Goal: Transaction & Acquisition: Book appointment/travel/reservation

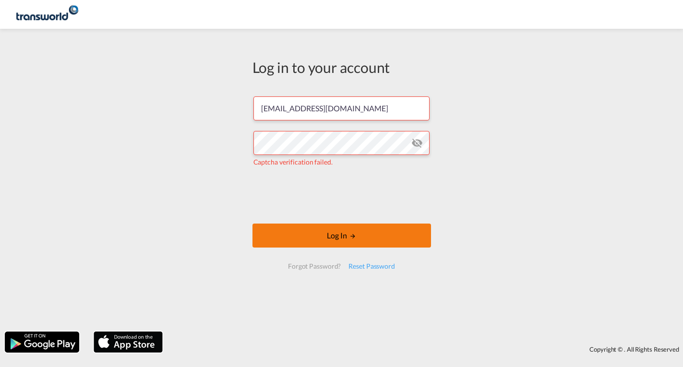
click at [293, 234] on button "Log In" at bounding box center [341, 236] width 178 height 24
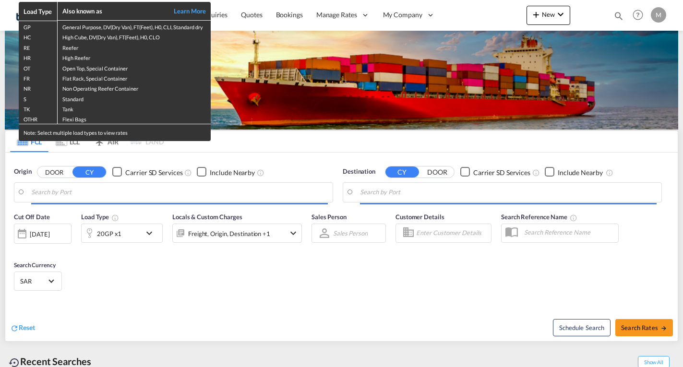
type input "Ad Dammam, SADMM"
type input "[GEOGRAPHIC_DATA], PKKHI"
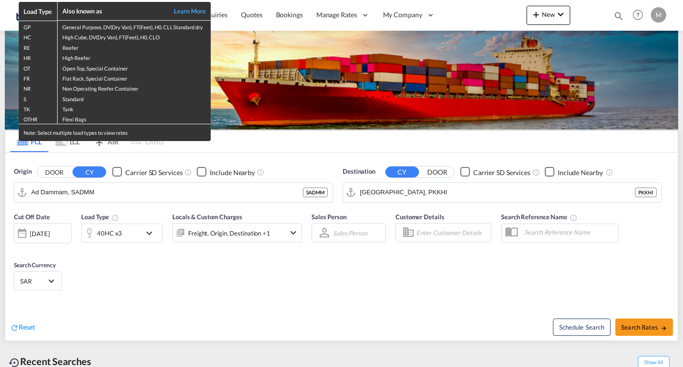
click at [552, 15] on div "Load Type Also known as Learn More GP General Purpose, DV(Dry Van), FT(Feet), H…" at bounding box center [341, 183] width 683 height 367
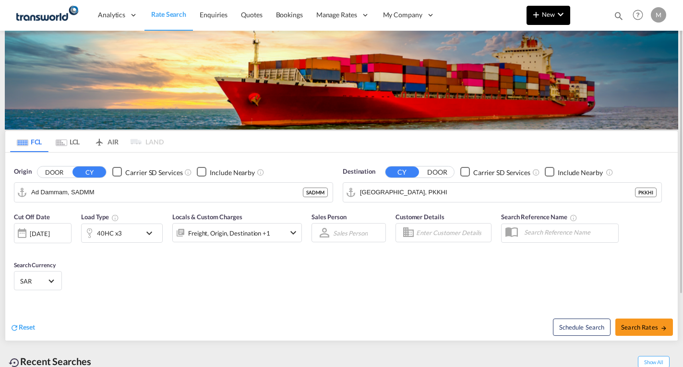
click at [549, 13] on span "New" at bounding box center [548, 15] width 36 height 8
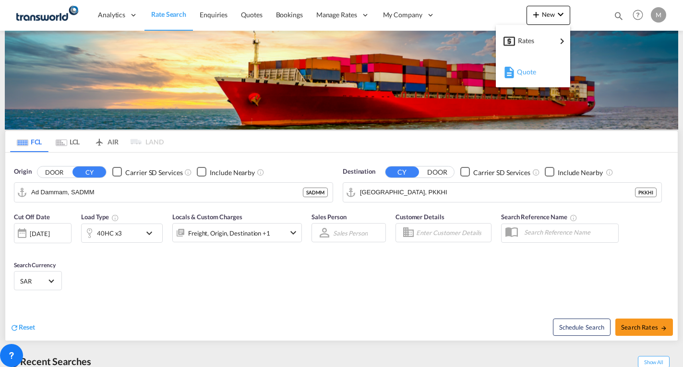
click at [527, 71] on span "Quote" at bounding box center [522, 71] width 11 height 19
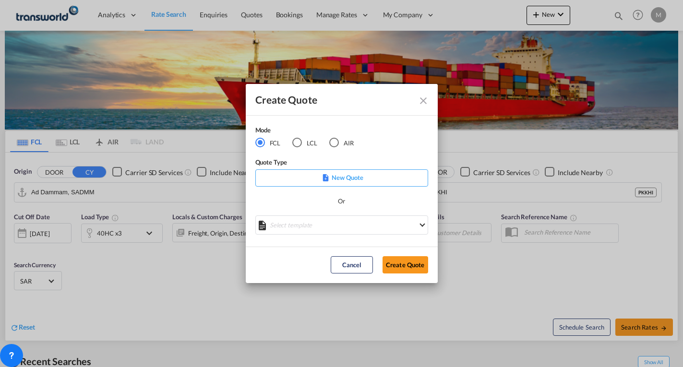
click at [345, 177] on p "New Quote" at bounding box center [342, 178] width 166 height 10
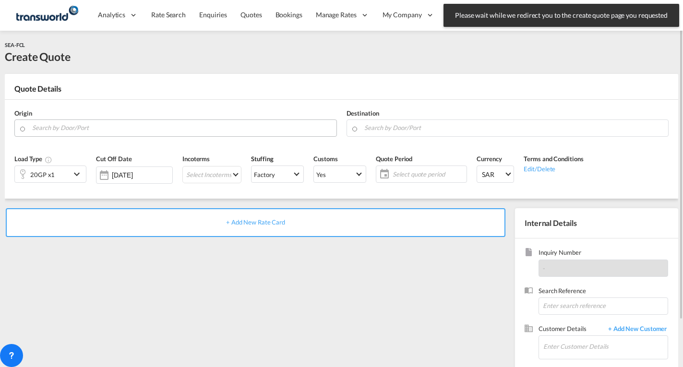
click at [75, 128] on input "Search by Door/Port" at bounding box center [181, 127] width 299 height 17
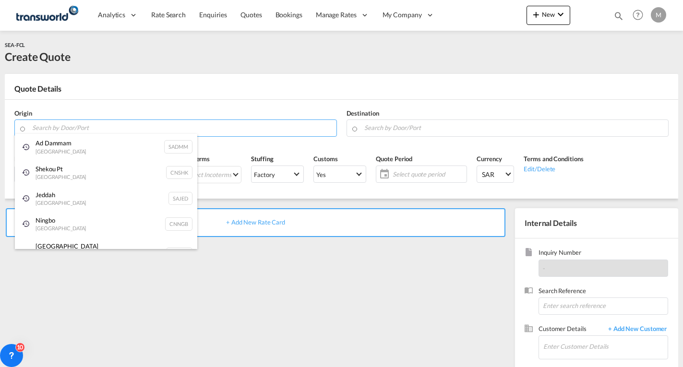
paste input "XINGANG"
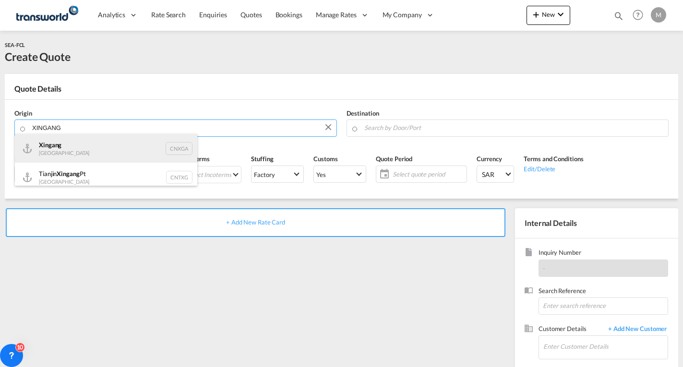
click at [176, 150] on div "Xingang [GEOGRAPHIC_DATA] CNXGA" at bounding box center [106, 148] width 182 height 29
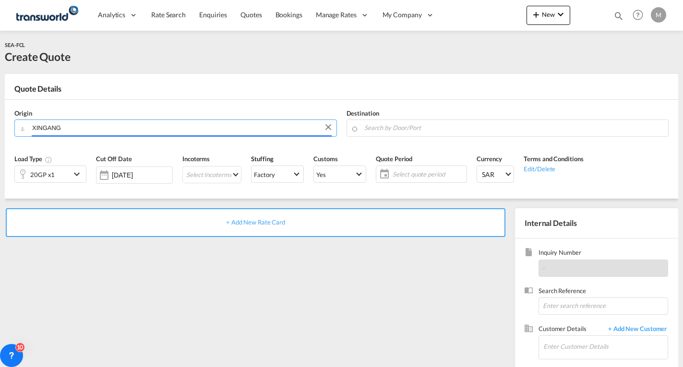
type input "Xingang, CNXGA"
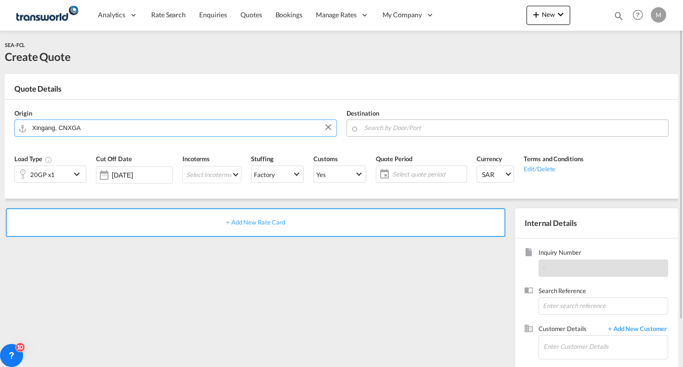
click at [382, 129] on input "Search by Door/Port" at bounding box center [513, 127] width 299 height 17
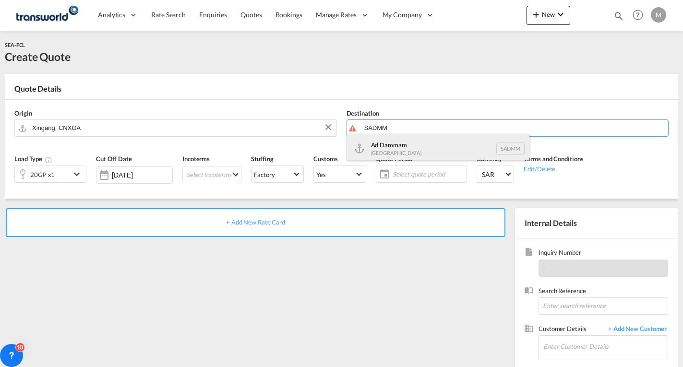
click at [405, 144] on div "Ad Dammam [GEOGRAPHIC_DATA] [GEOGRAPHIC_DATA]" at bounding box center [438, 148] width 182 height 29
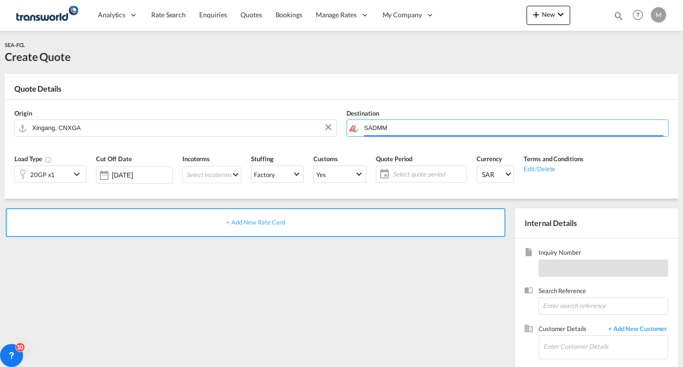
type input "Ad Dammam, SADMM"
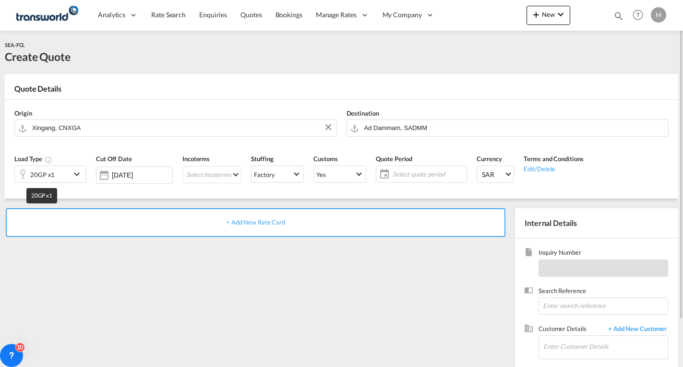
click at [50, 177] on div "20GP x1" at bounding box center [42, 174] width 24 height 13
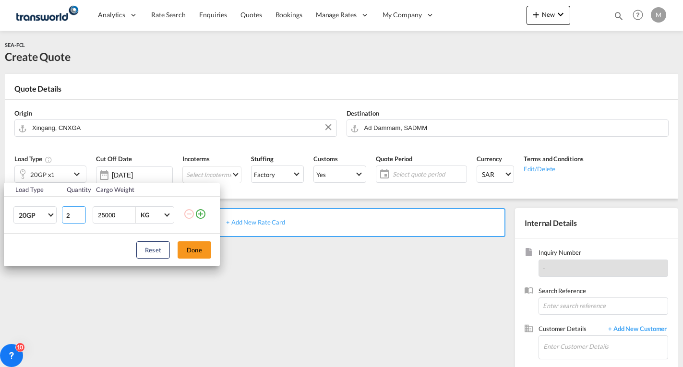
click at [82, 212] on input "2" at bounding box center [74, 214] width 24 height 17
click at [82, 212] on input "3" at bounding box center [74, 214] width 24 height 17
click at [82, 212] on input "4" at bounding box center [74, 214] width 24 height 17
click at [81, 211] on input "4" at bounding box center [74, 214] width 24 height 17
type input "5"
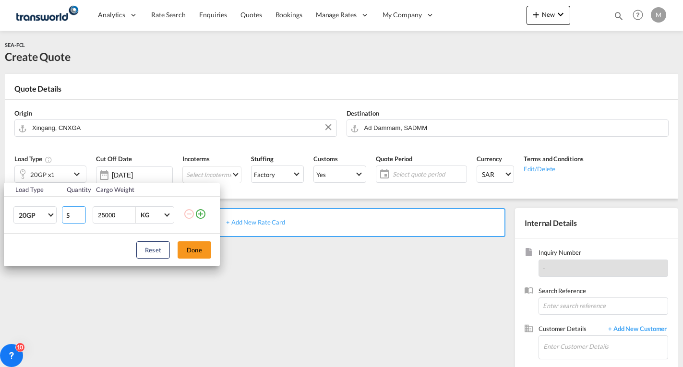
click at [81, 213] on input "5" at bounding box center [74, 214] width 24 height 17
click at [191, 253] on button "Done" at bounding box center [194, 249] width 34 height 17
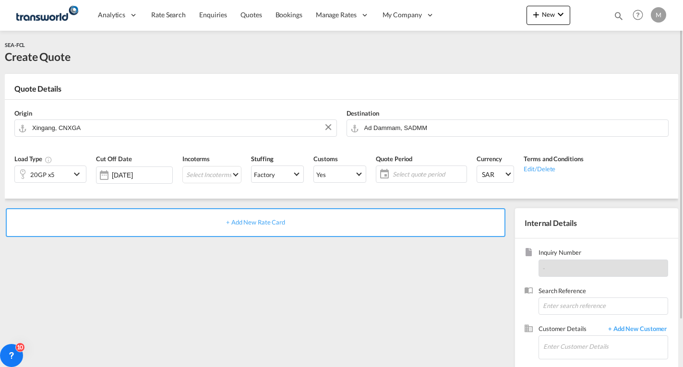
click at [57, 175] on div "20GP x5" at bounding box center [43, 174] width 56 height 16
click at [48, 176] on div "20GP x5" at bounding box center [42, 174] width 24 height 13
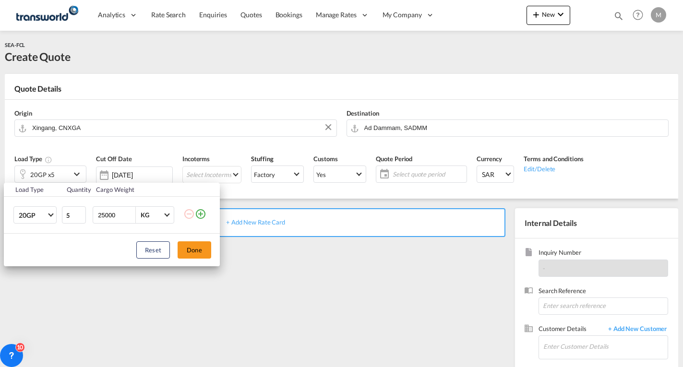
click at [106, 214] on input "25000" at bounding box center [116, 215] width 38 height 16
type input "20000"
click at [191, 250] on button "Done" at bounding box center [194, 249] width 34 height 17
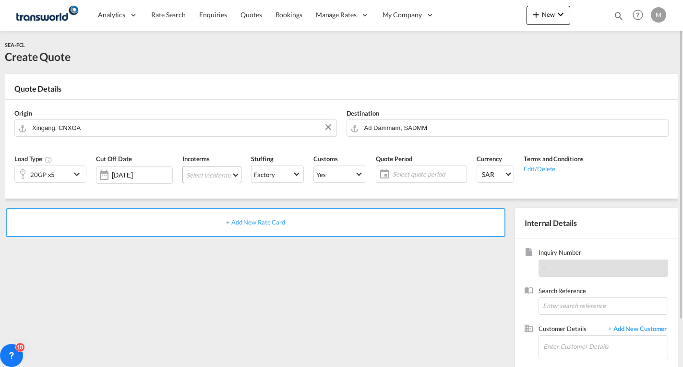
click at [201, 173] on md-select "Select Incoterms DPU - import Delivery at Place Unloaded CFR - export Cost and …" at bounding box center [211, 174] width 59 height 17
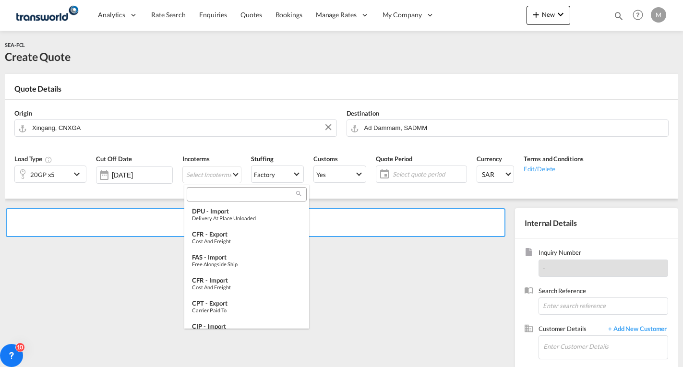
click at [212, 195] on input "search" at bounding box center [242, 194] width 106 height 9
type input "I"
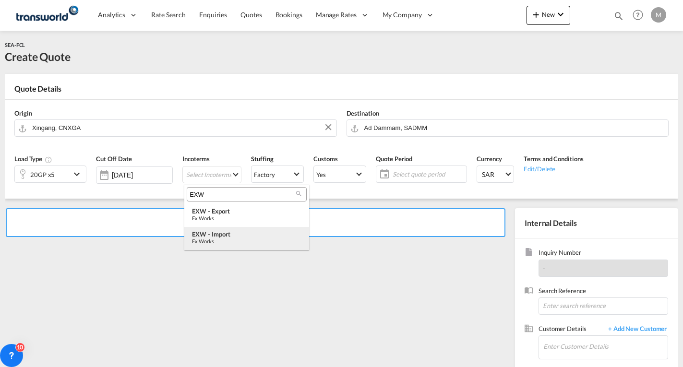
type input "EXW"
click at [210, 240] on div "Ex Works" at bounding box center [246, 241] width 109 height 6
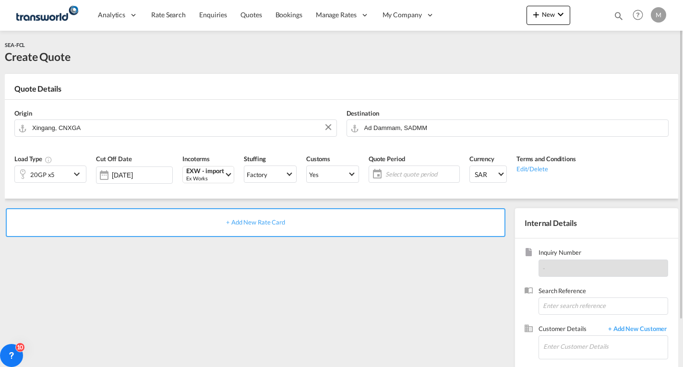
click at [390, 173] on span "Select quote period" at bounding box center [420, 174] width 71 height 9
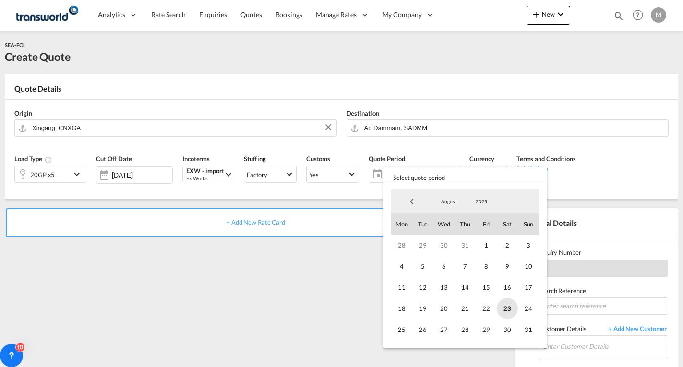
click at [510, 308] on span "23" at bounding box center [507, 308] width 21 height 21
click at [529, 329] on span "31" at bounding box center [528, 329] width 21 height 21
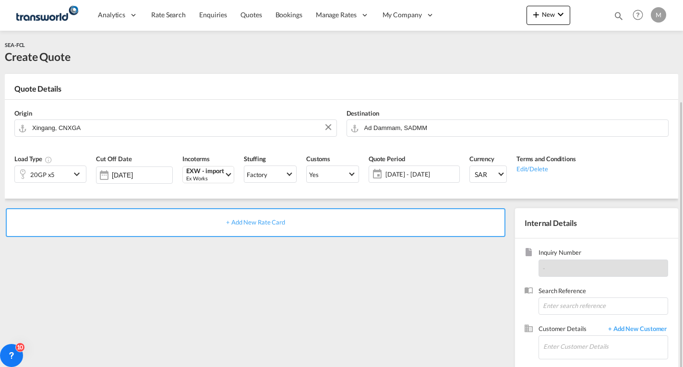
scroll to position [54, 0]
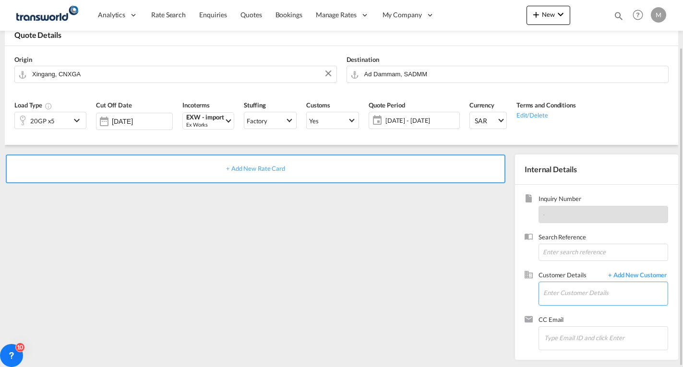
click at [594, 292] on input "Enter Customer Details" at bounding box center [605, 293] width 124 height 22
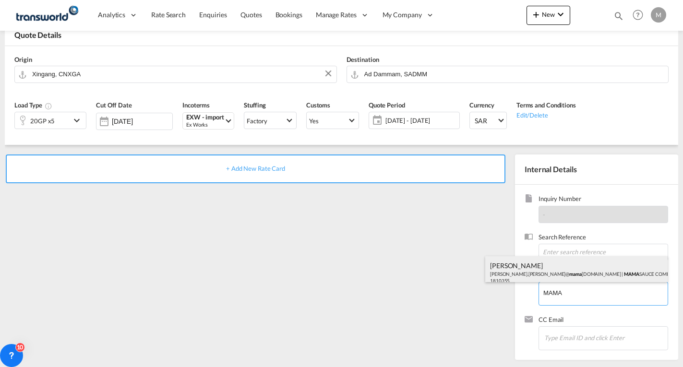
click at [558, 274] on div "[PERSON_NAME].[PERSON_NAME]@ mama [DOMAIN_NAME] | MAMA SAUCE COMPANY FOR FOOD I…" at bounding box center [576, 272] width 182 height 33
type input "MAMA SAUCE COMPANY FOR FOOD INDUSTRIES, [PERSON_NAME], [PERSON_NAME][EMAIL_ADDR…"
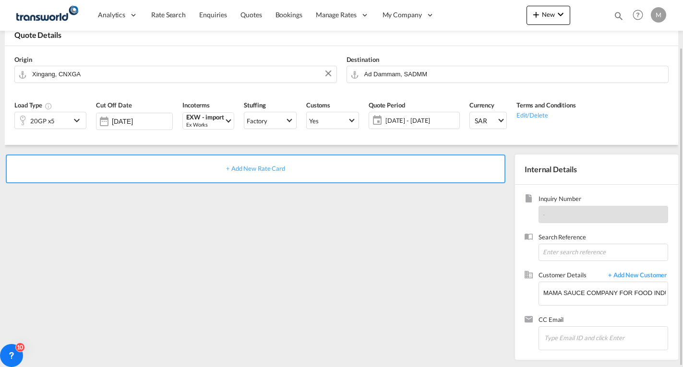
click at [260, 174] on div "+ Add New Rate Card" at bounding box center [255, 168] width 499 height 29
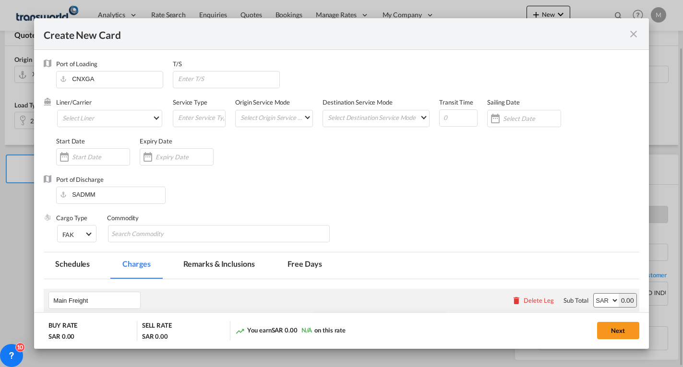
type input "Basic Ocean Freight"
select select "per equipment"
click at [90, 116] on md-select "Select Liner 2HM LOGISTICS D.O.O 2HM LOGISTICS D.O.O. / TWKS-KOPER 3P LOGISTICS…" at bounding box center [109, 118] width 105 height 17
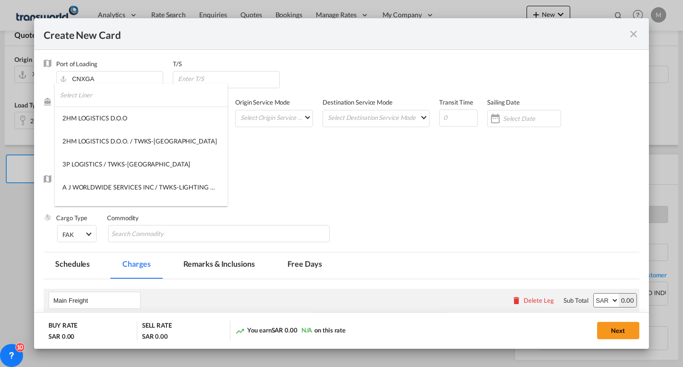
click at [89, 93] on input "search" at bounding box center [143, 94] width 167 height 23
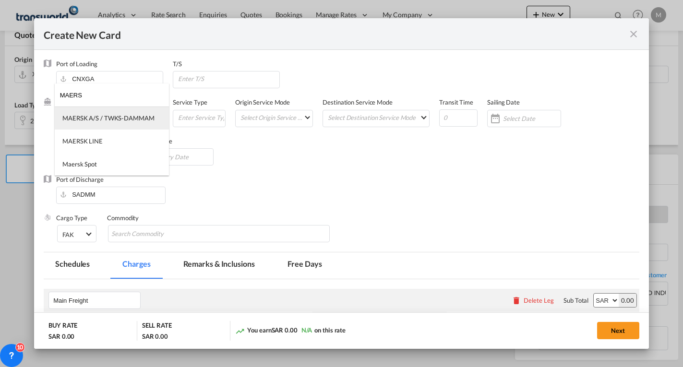
type input "MAERS"
click at [100, 115] on div "MAERSK A/S / TWKS-DAMMAM" at bounding box center [108, 118] width 92 height 9
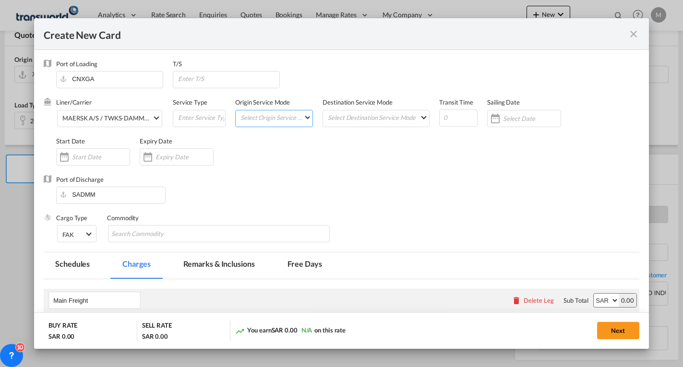
click at [261, 119] on md-select "Select Origin Service Mode SD [GEOGRAPHIC_DATA]" at bounding box center [275, 116] width 73 height 13
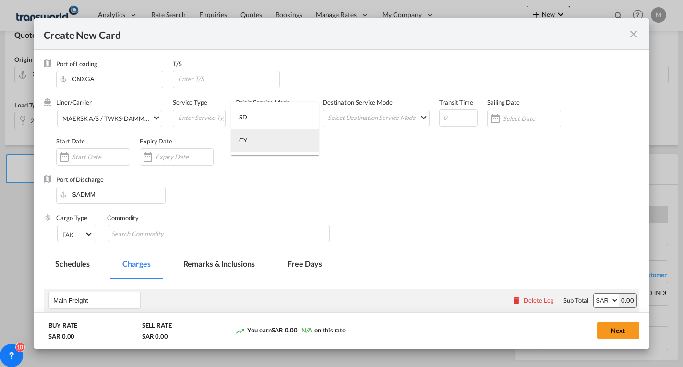
click at [251, 135] on md-option "CY" at bounding box center [274, 140] width 87 height 23
click at [203, 116] on input "Create New CardPort ..." at bounding box center [201, 117] width 48 height 14
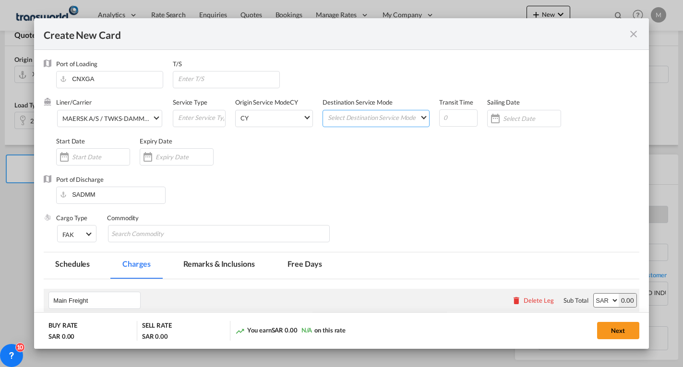
click at [365, 117] on md-select "Select Destination Service Mode SD [GEOGRAPHIC_DATA]" at bounding box center [378, 116] width 102 height 13
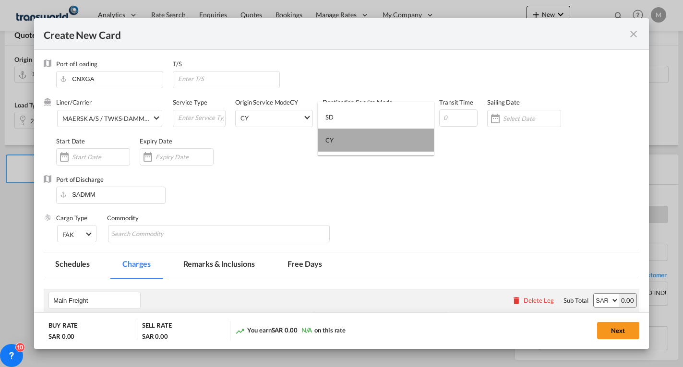
click at [334, 141] on md-option "CY" at bounding box center [376, 140] width 116 height 23
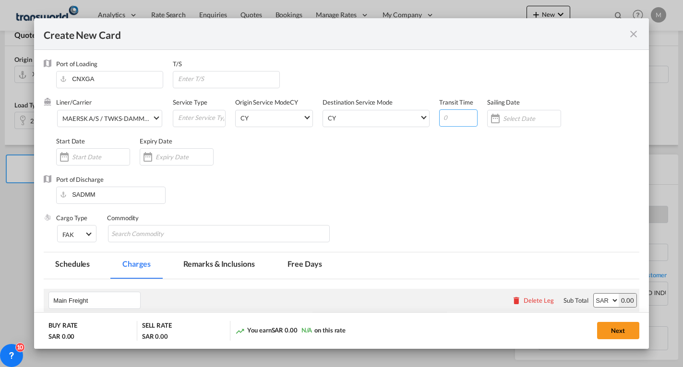
click at [441, 115] on input "Create New CardPort ..." at bounding box center [458, 117] width 38 height 17
type input "25"
click at [504, 116] on input "Create New CardPort ..." at bounding box center [532, 119] width 58 height 8
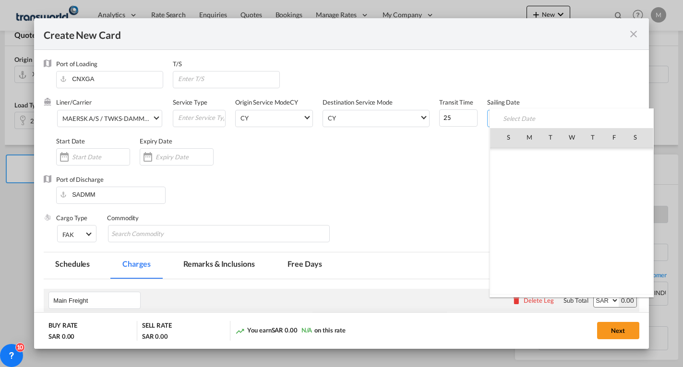
scroll to position [222093, 0]
click at [509, 246] on span "24" at bounding box center [507, 242] width 19 height 19
type input "[DATE]"
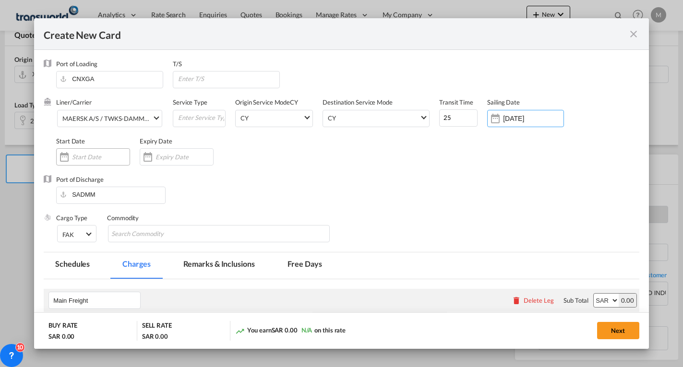
click at [88, 153] on input "Create New CardPort ..." at bounding box center [101, 157] width 58 height 8
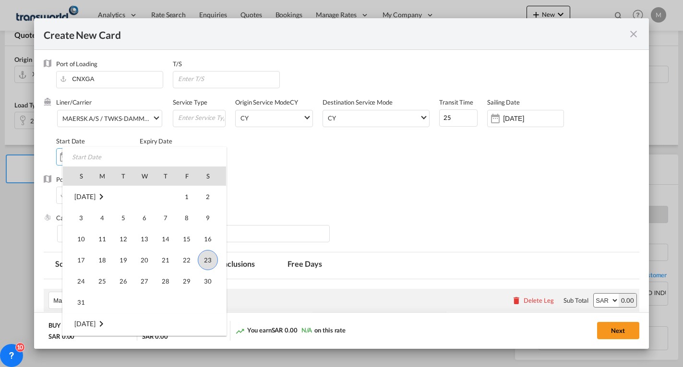
click at [210, 261] on span "23" at bounding box center [208, 260] width 20 height 20
type input "[DATE]"
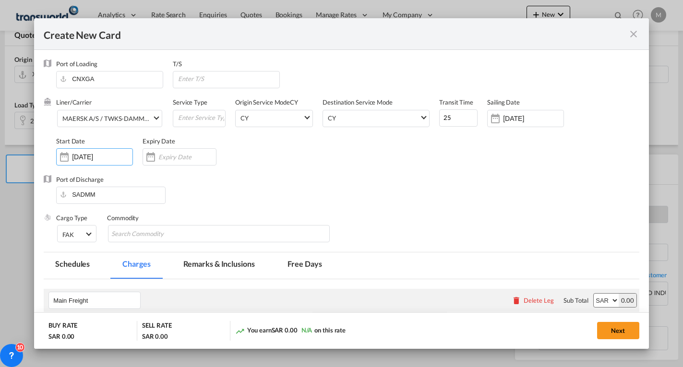
click at [180, 157] on input "Create New CardPort ..." at bounding box center [187, 157] width 58 height 8
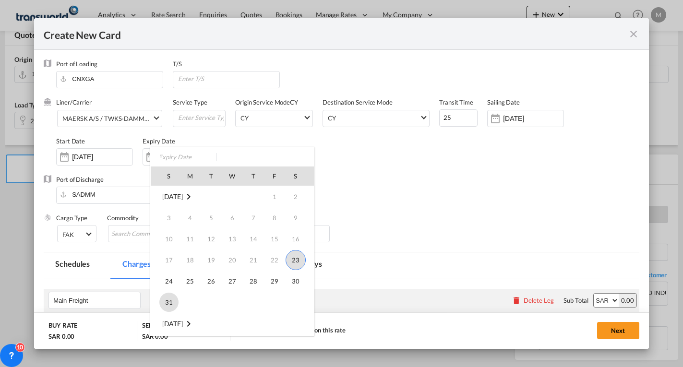
click at [174, 303] on span "31" at bounding box center [168, 302] width 19 height 19
type input "[DATE]"
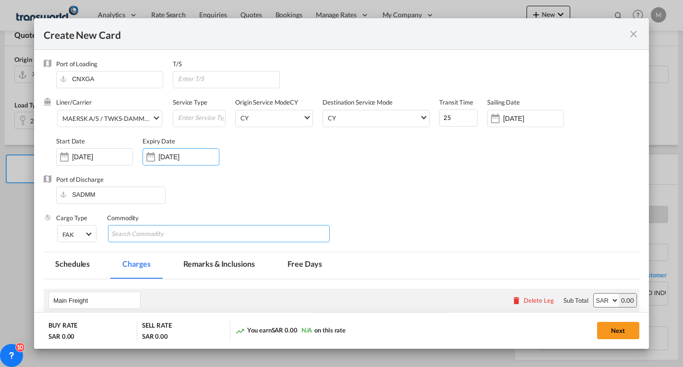
click at [134, 235] on input "Search Commodity" at bounding box center [155, 233] width 88 height 15
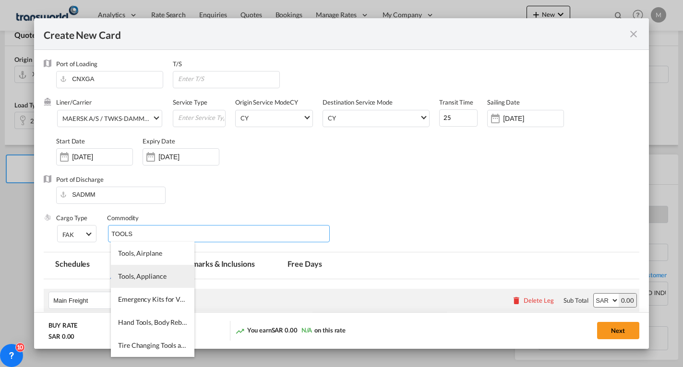
type input "TOOLS"
drag, startPoint x: 154, startPoint y: 279, endPoint x: 166, endPoint y: 274, distance: 12.7
click at [155, 278] on span "Tools, Appliance" at bounding box center [142, 276] width 48 height 8
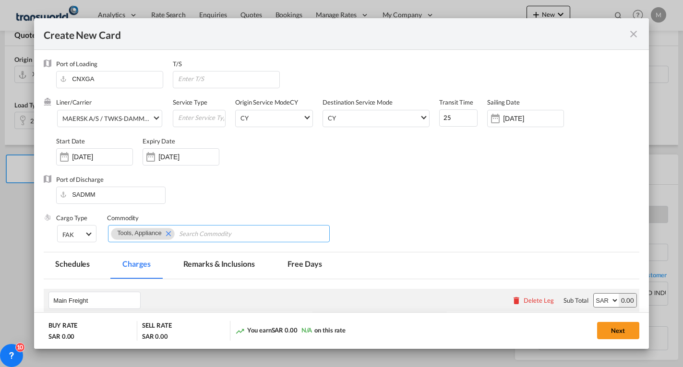
scroll to position [154, 0]
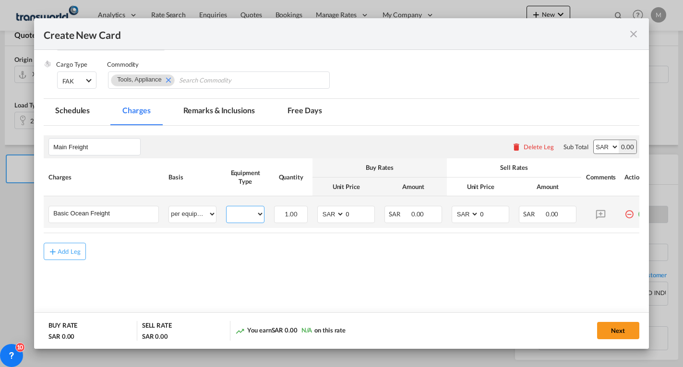
click at [244, 213] on select "20GP" at bounding box center [244, 214] width 37 height 13
select select "20GP"
click at [226, 208] on select "20GP" at bounding box center [244, 214] width 37 height 13
click at [334, 219] on select "AED AFN ALL AMD ANG AOA ARS AUD AWG AZN BAM BBD BDT BGN BHD BIF BMD BND [PERSON…" at bounding box center [331, 214] width 25 height 13
select select "string:USD"
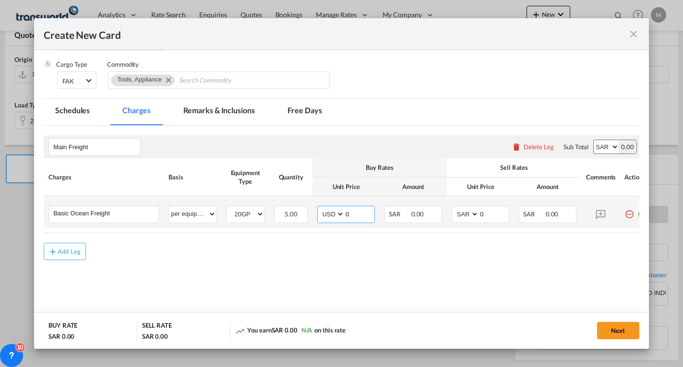
click at [319, 208] on select "AED AFN ALL AMD ANG AOA ARS AUD AWG AZN BAM BBD BDT BGN BHD BIF BMD BND [PERSON…" at bounding box center [331, 214] width 25 height 13
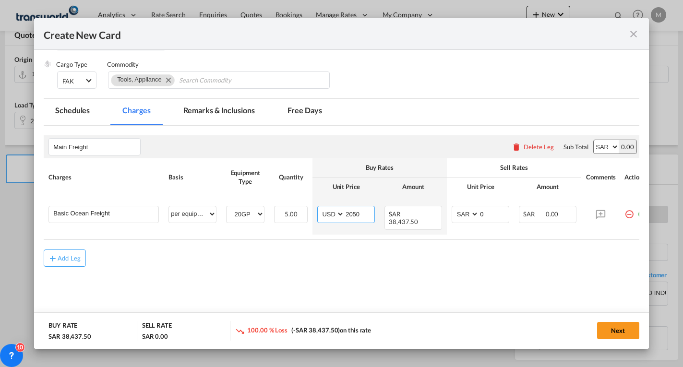
type input "2050"
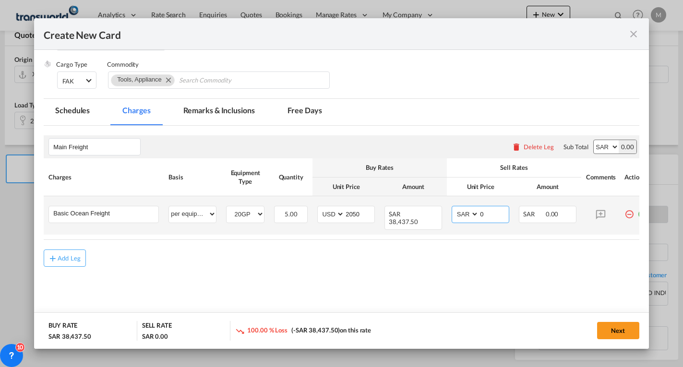
click at [463, 215] on select "AED AFN ALL AMD ANG AOA ARS AUD AWG AZN BAM BBD BDT BGN BHD BIF BMD BND [PERSON…" at bounding box center [465, 214] width 25 height 13
select select "string:USD"
click at [453, 208] on select "AED AFN ALL AMD ANG AOA ARS AUD AWG AZN BAM BBD BDT BGN BHD BIF BMD BND [PERSON…" at bounding box center [465, 214] width 25 height 13
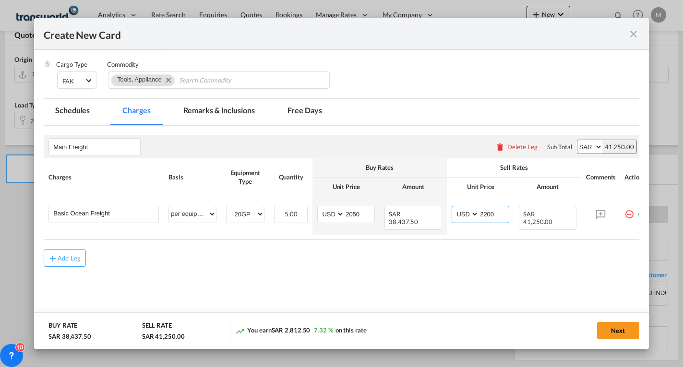
type input "2200"
click at [616, 331] on button "Next" at bounding box center [618, 330] width 42 height 17
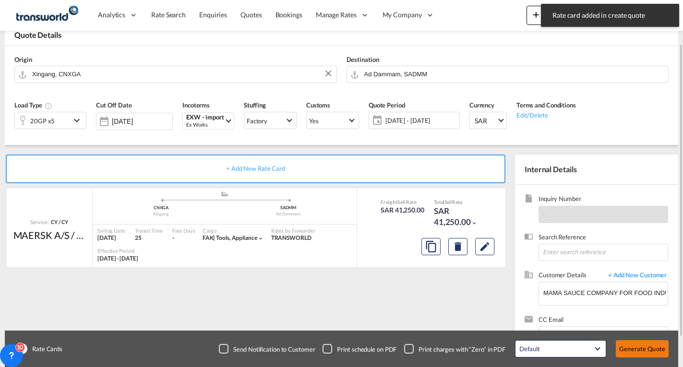
click at [627, 346] on button "Generate Quote" at bounding box center [641, 348] width 53 height 17
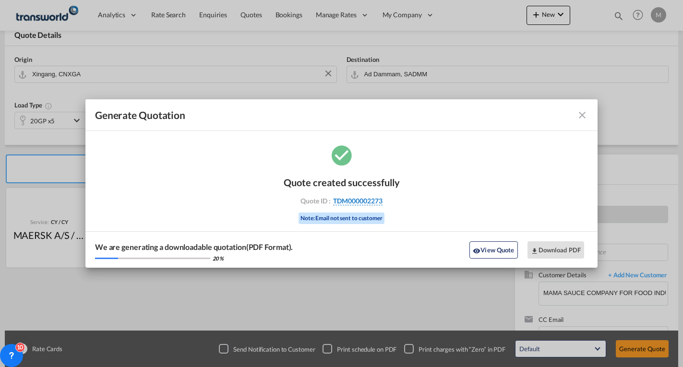
click at [368, 202] on span "TDM000002273" at bounding box center [357, 201] width 49 height 9
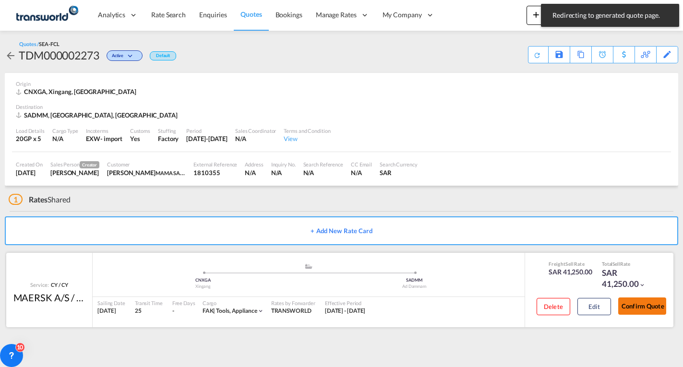
click at [641, 306] on button "Confirm Quote" at bounding box center [642, 305] width 48 height 17
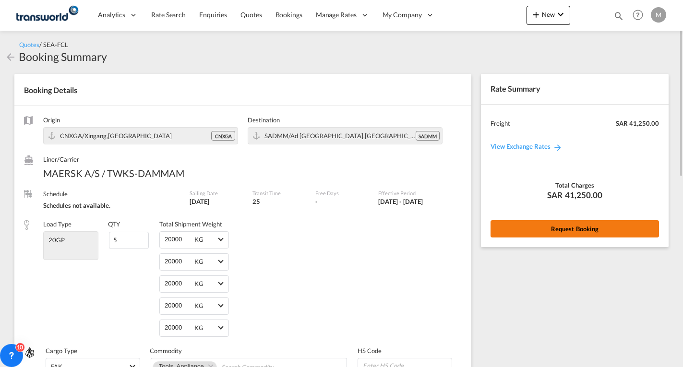
click at [533, 228] on button "Request Booking" at bounding box center [574, 228] width 168 height 17
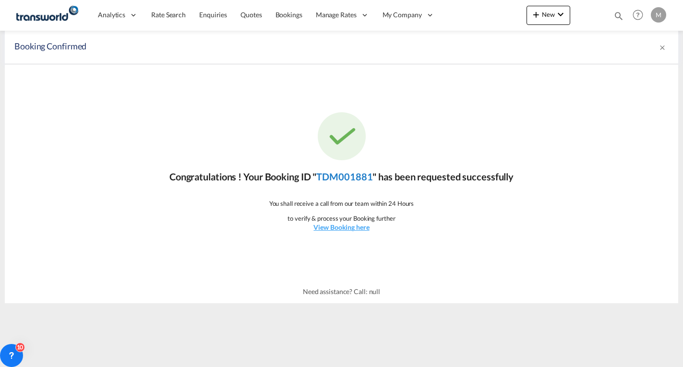
click at [346, 180] on link "TDM001881" at bounding box center [344, 177] width 56 height 12
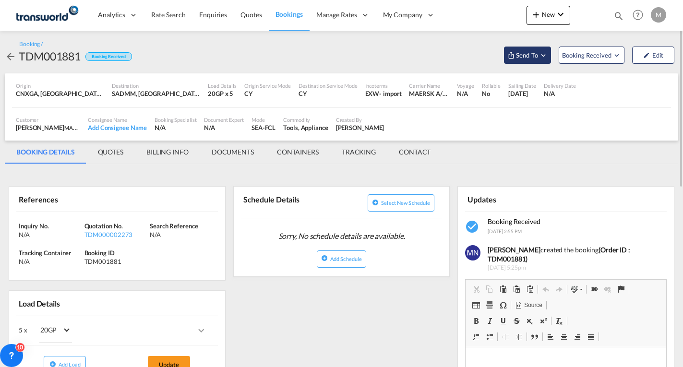
click at [530, 54] on span "Send To" at bounding box center [527, 55] width 24 height 10
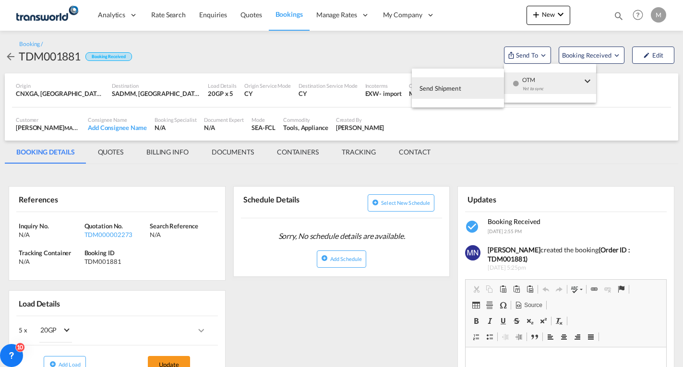
click at [445, 88] on span "Send Shipment" at bounding box center [440, 88] width 42 height 15
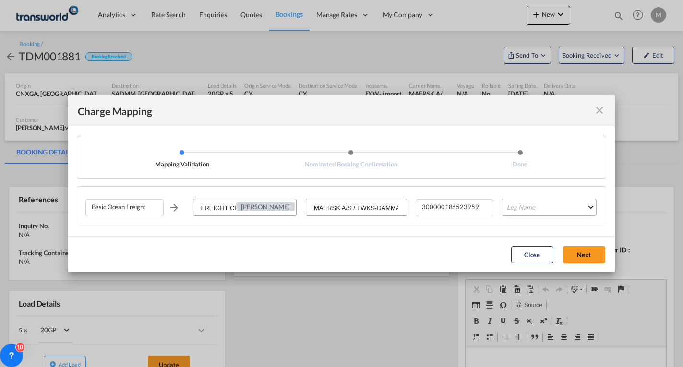
click at [522, 211] on md-select "Leg Name HANDLING ORIGIN VESSEL HANDLING DESTINATION OTHERS TL PICK UP CUSTOMS …" at bounding box center [548, 207] width 95 height 17
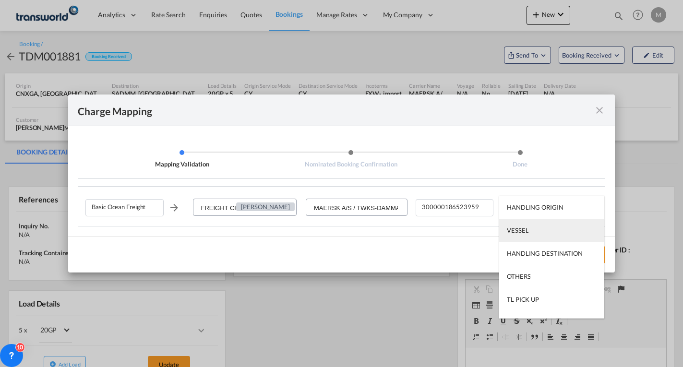
click at [528, 231] on md-option "VESSEL" at bounding box center [551, 230] width 105 height 23
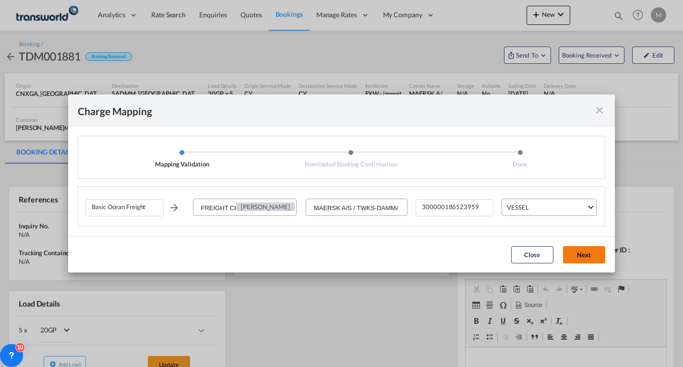
click at [577, 258] on button "Next" at bounding box center [584, 254] width 42 height 17
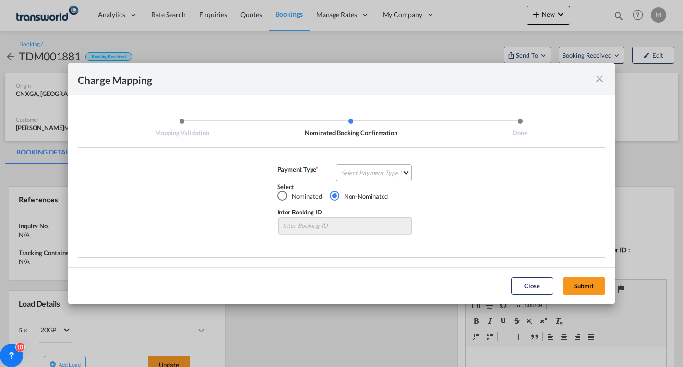
click at [375, 171] on md-select "Select Payment Type COLLECT PREPAID" at bounding box center [374, 172] width 76 height 17
click at [360, 193] on div "PREPAID" at bounding box center [354, 195] width 25 height 9
click at [366, 174] on div "PREPAID" at bounding box center [366, 173] width 25 height 8
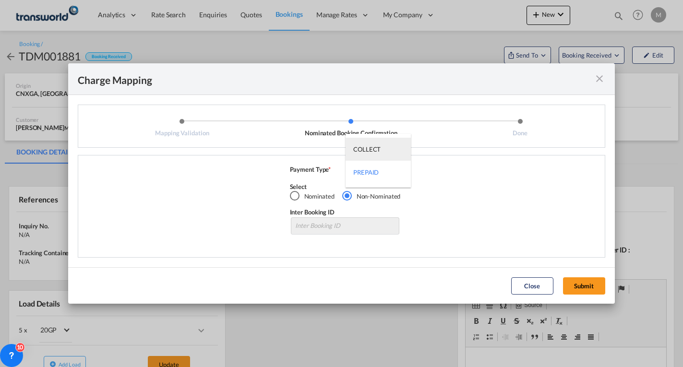
click at [366, 148] on div "COLLECT" at bounding box center [366, 149] width 27 height 9
click at [581, 283] on button "Submit" at bounding box center [584, 285] width 42 height 17
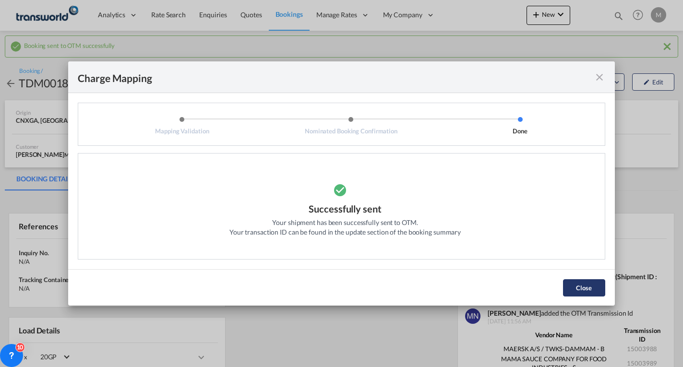
drag, startPoint x: 585, startPoint y: 287, endPoint x: 577, endPoint y: 289, distance: 8.8
click at [585, 286] on button "Close" at bounding box center [584, 287] width 42 height 17
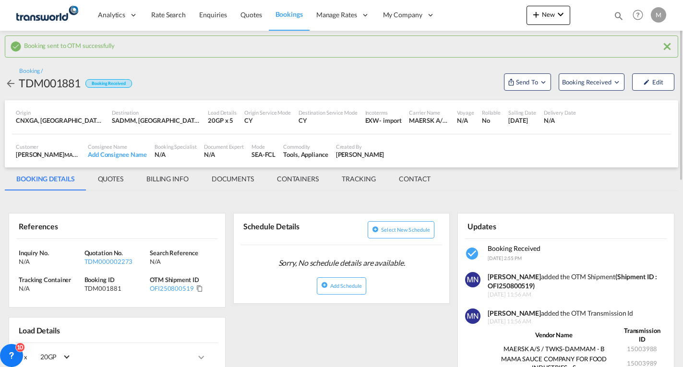
click at [518, 285] on strong "(Shipment ID : OFI250800519)" at bounding box center [571, 281] width 169 height 18
copy strong "OFI250800519"
